Goal: Find specific page/section: Find specific page/section

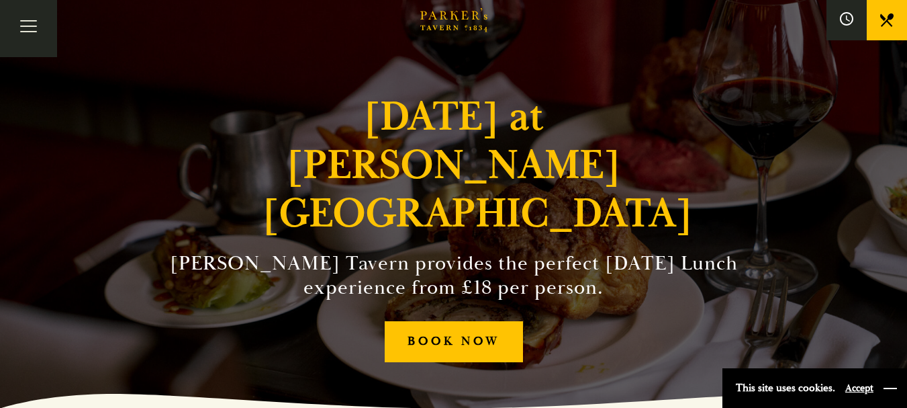
click at [891, 387] on button "button" at bounding box center [890, 387] width 13 height 13
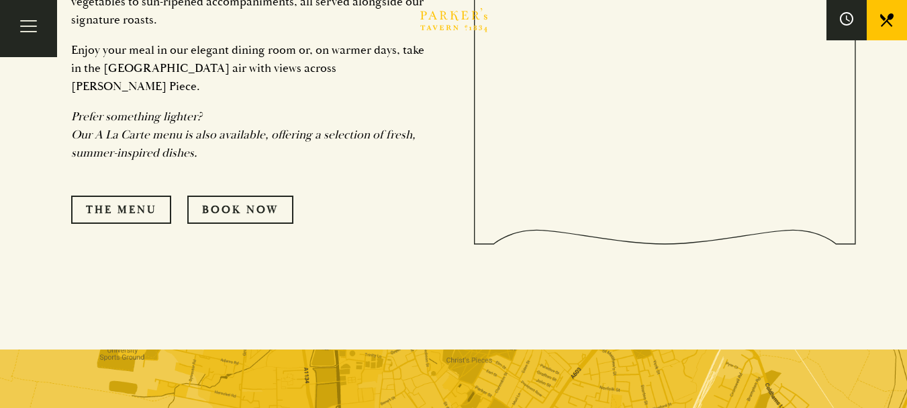
scroll to position [1011, 0]
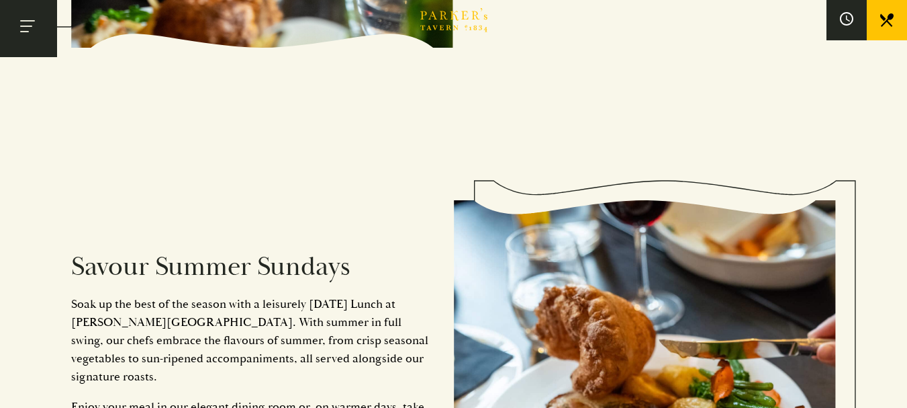
click at [21, 34] on button "Toggle navigation" at bounding box center [28, 28] width 57 height 57
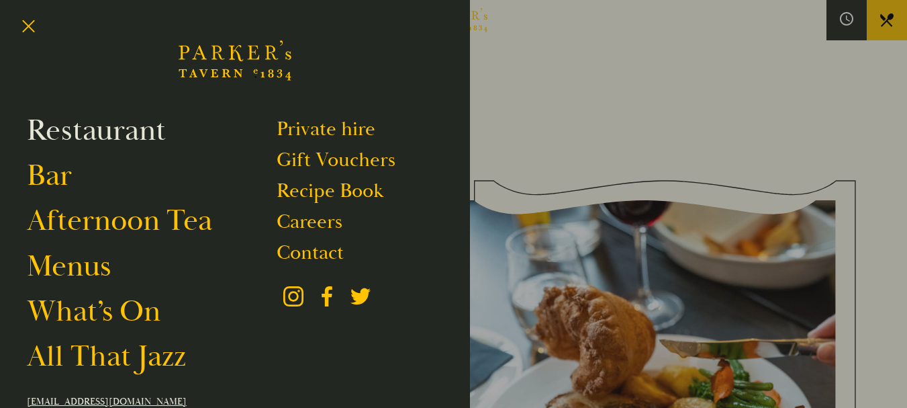
click at [65, 126] on link "Restaurant" at bounding box center [96, 130] width 139 height 38
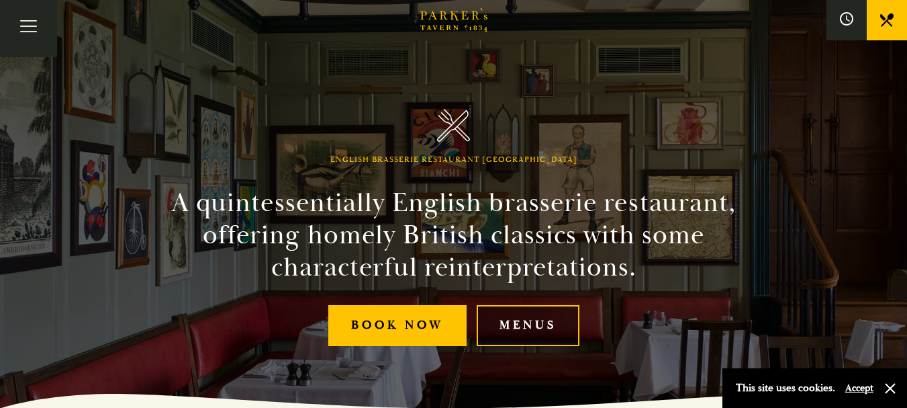
click at [557, 324] on link "Menus" at bounding box center [528, 325] width 103 height 41
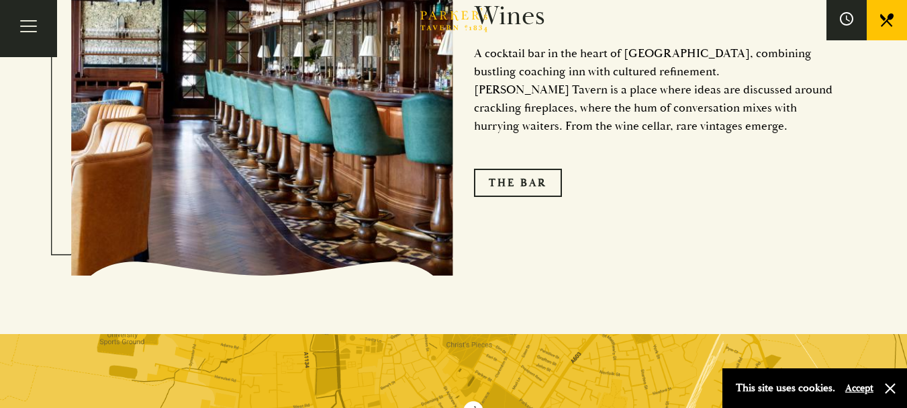
scroll to position [2496, 0]
